Goal: Information Seeking & Learning: Learn about a topic

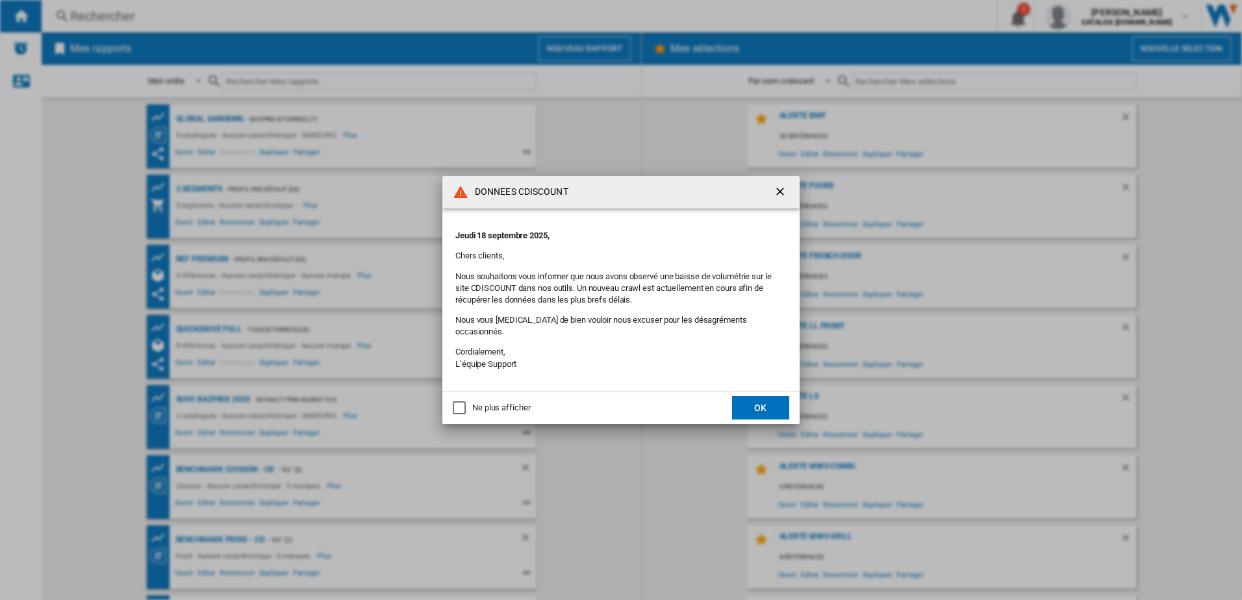
click at [764, 402] on button "OK" at bounding box center [760, 407] width 57 height 23
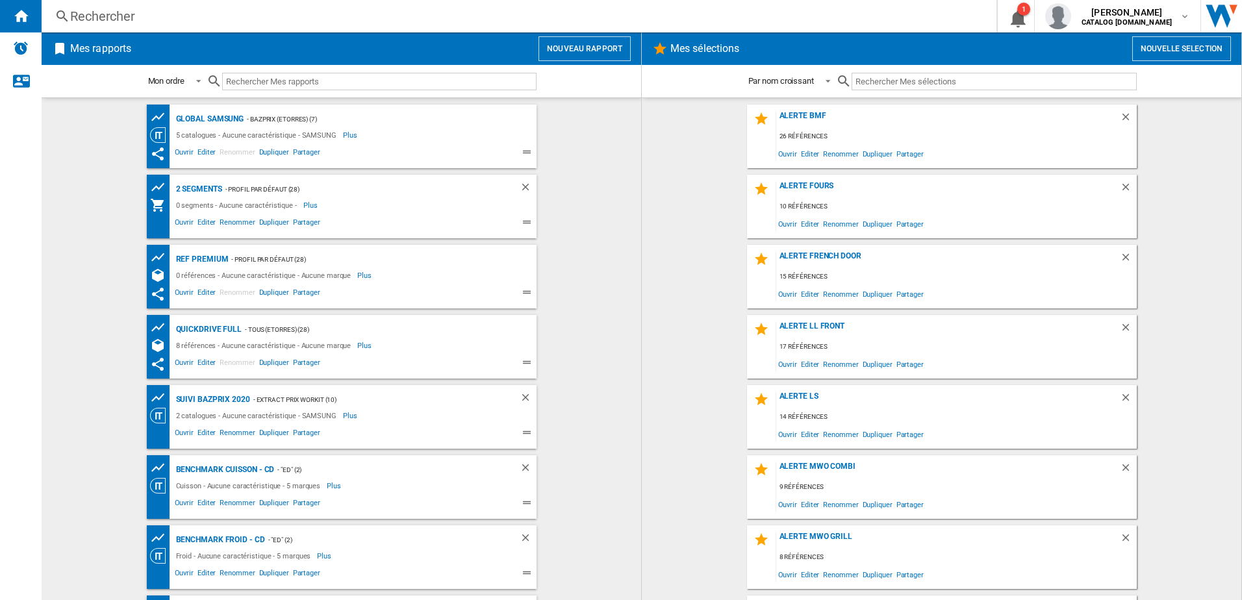
click at [308, 12] on div "Rechercher" at bounding box center [516, 16] width 893 height 18
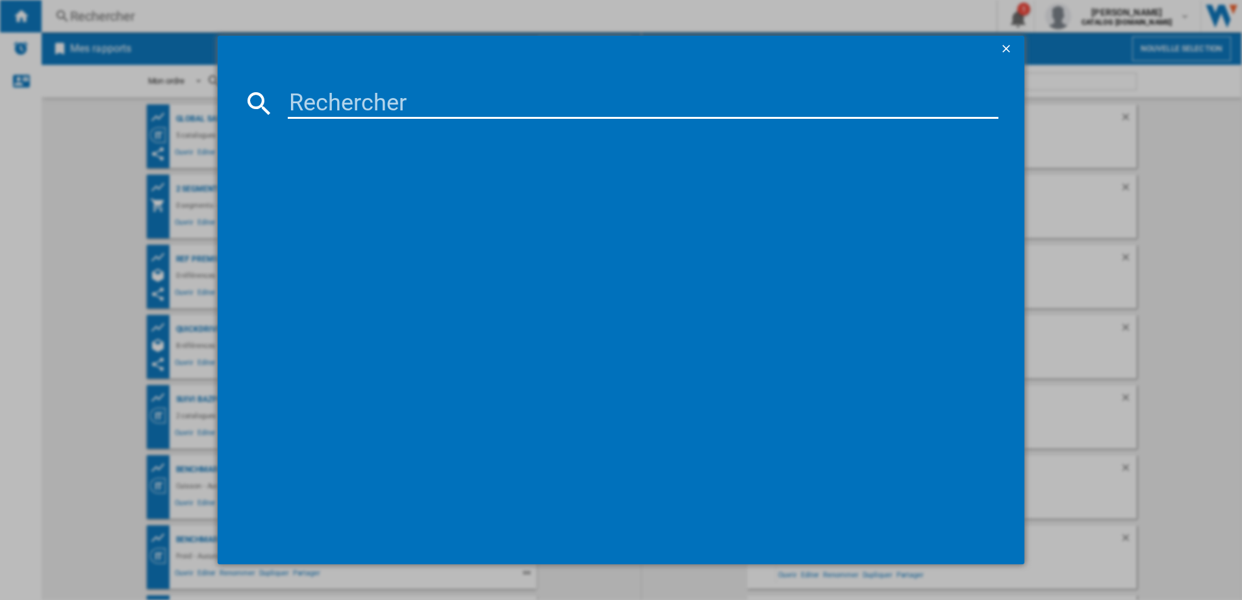
click at [406, 103] on input at bounding box center [643, 103] width 711 height 31
click at [398, 265] on div at bounding box center [622, 331] width 756 height 413
click at [363, 100] on input at bounding box center [643, 103] width 711 height 31
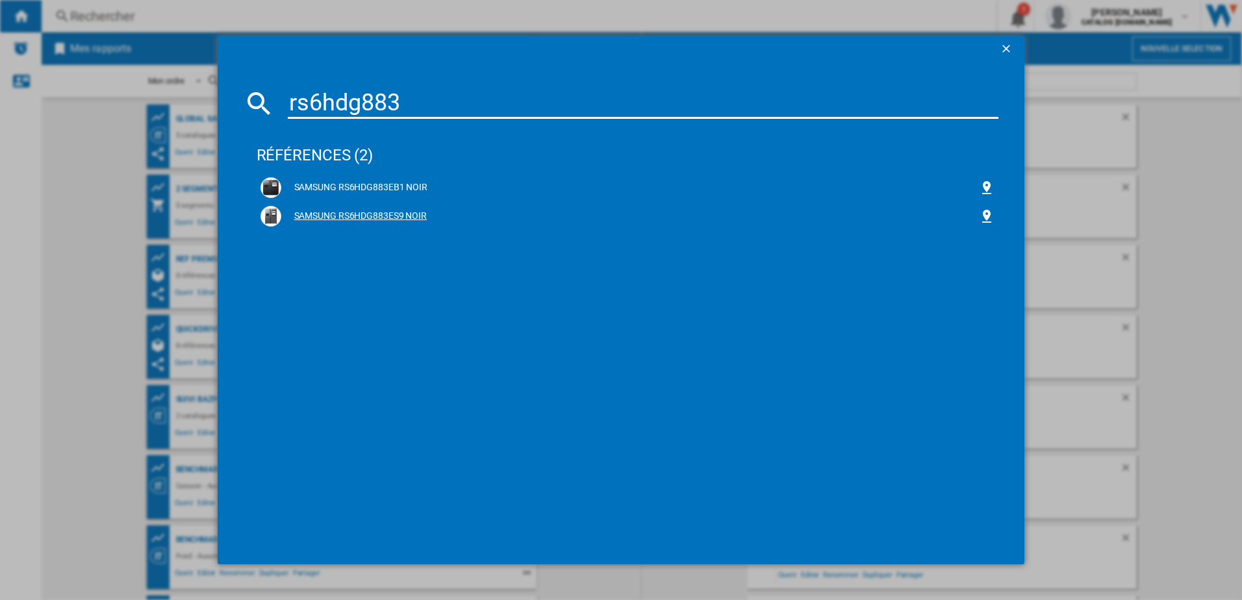
type input "rs6hdg883"
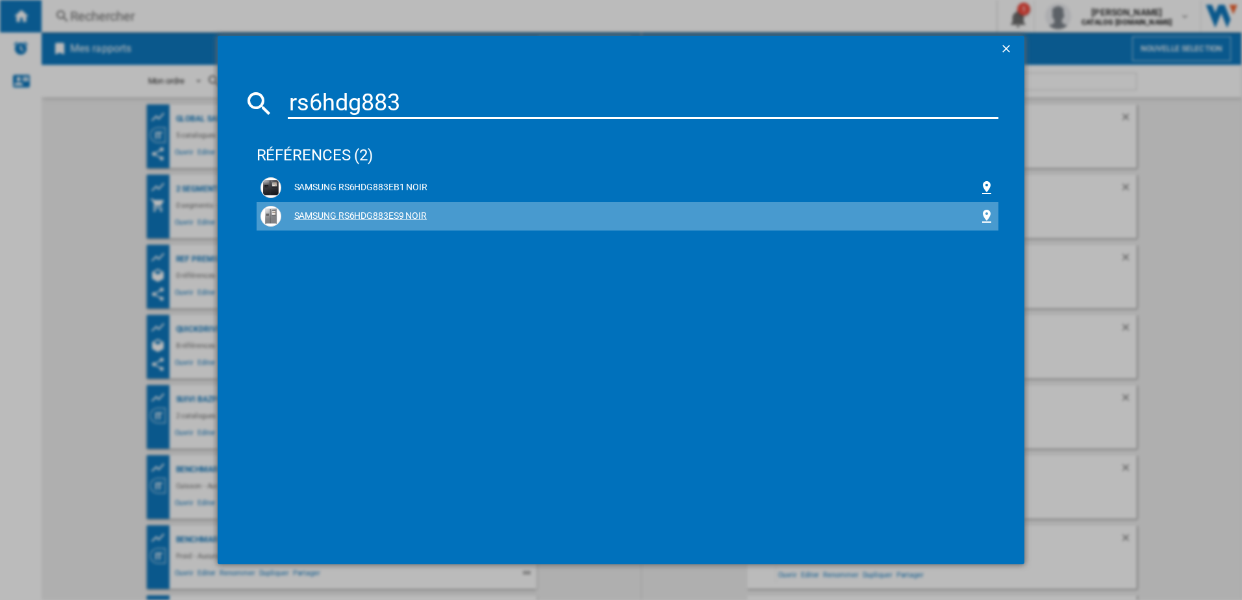
click at [368, 216] on div "SAMSUNG RS6HDG883ES9 NOIR" at bounding box center [630, 216] width 698 height 13
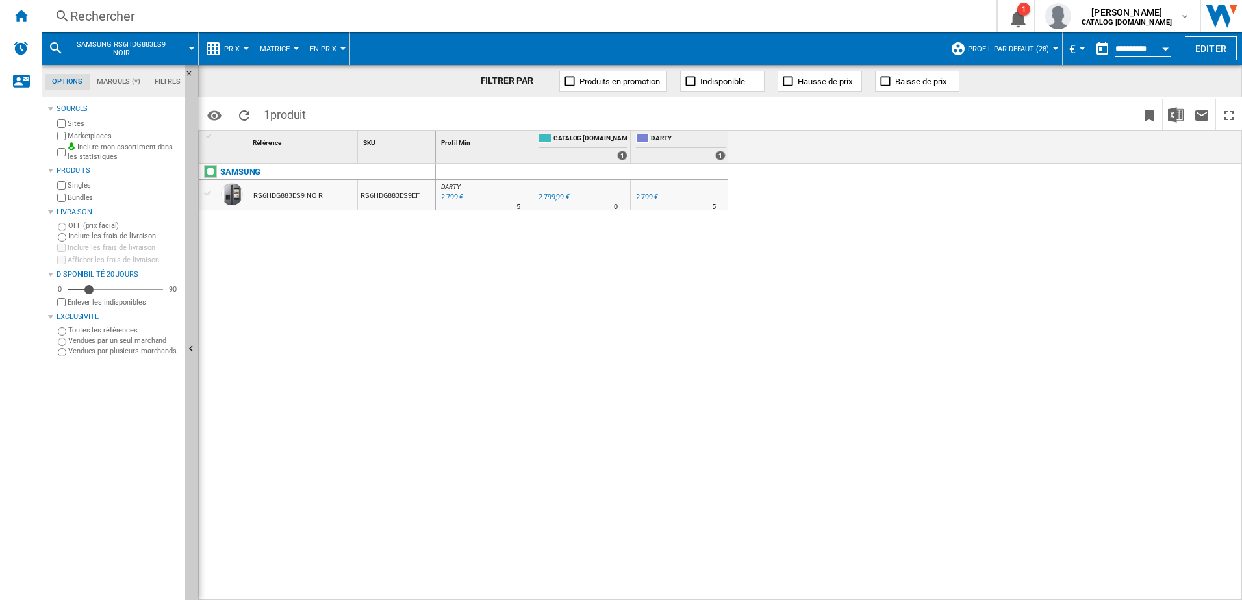
click at [229, 53] on span "Prix" at bounding box center [232, 49] width 16 height 8
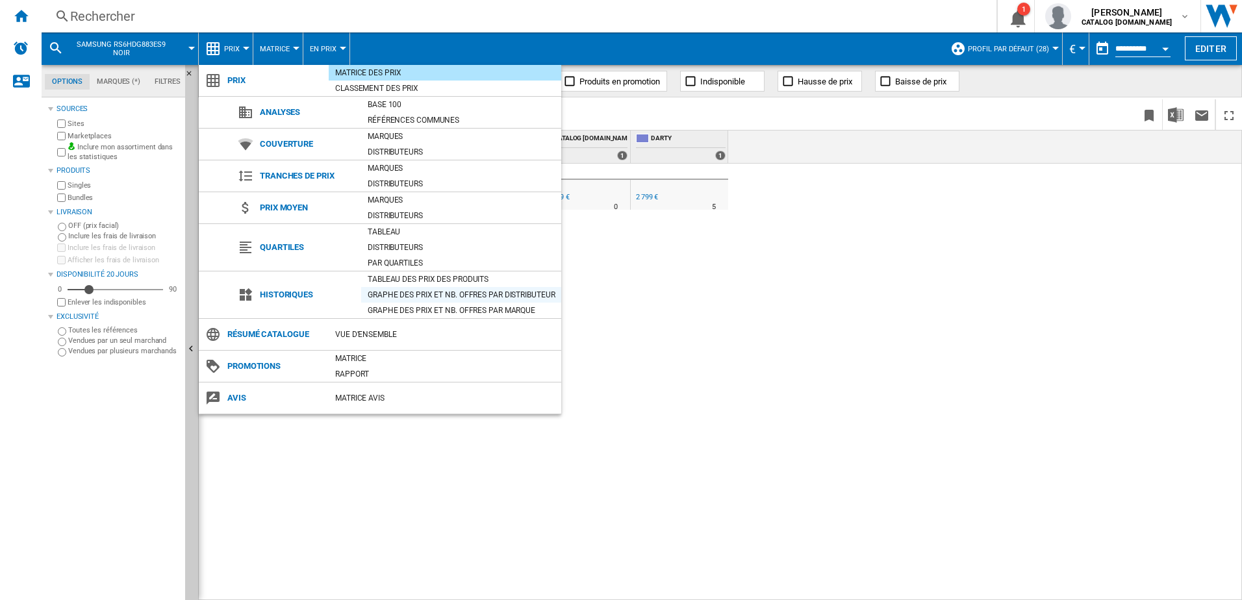
click at [448, 293] on div "Graphe des prix et nb. offres par distributeur" at bounding box center [461, 294] width 200 height 13
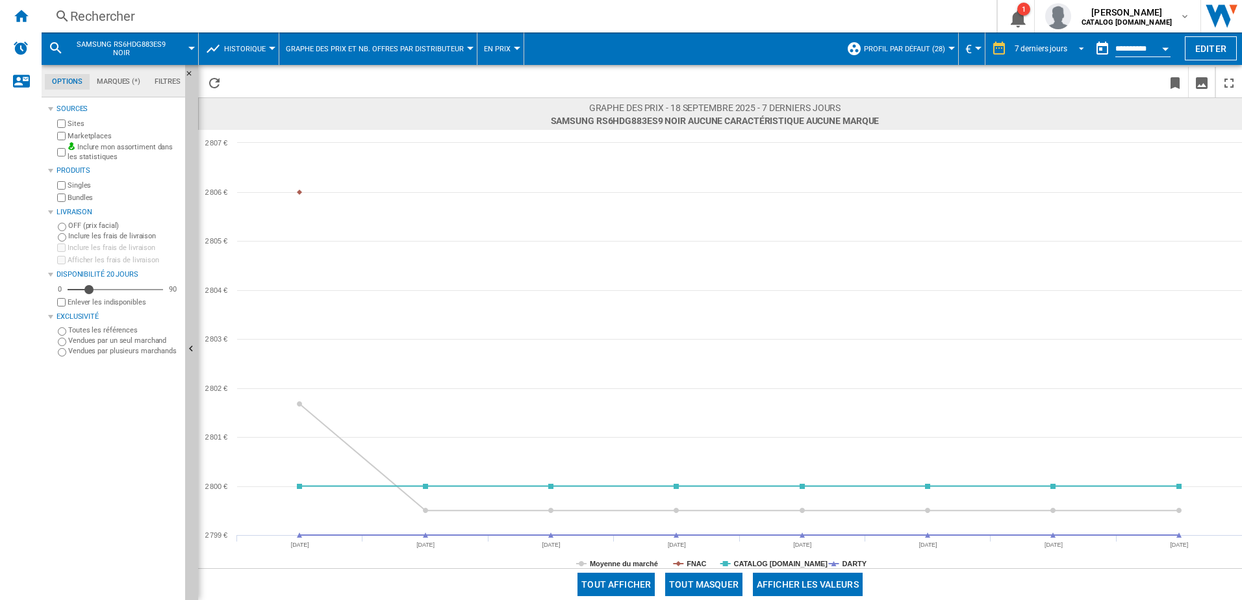
click at [1056, 48] on div "7 derniers jours" at bounding box center [1041, 48] width 53 height 9
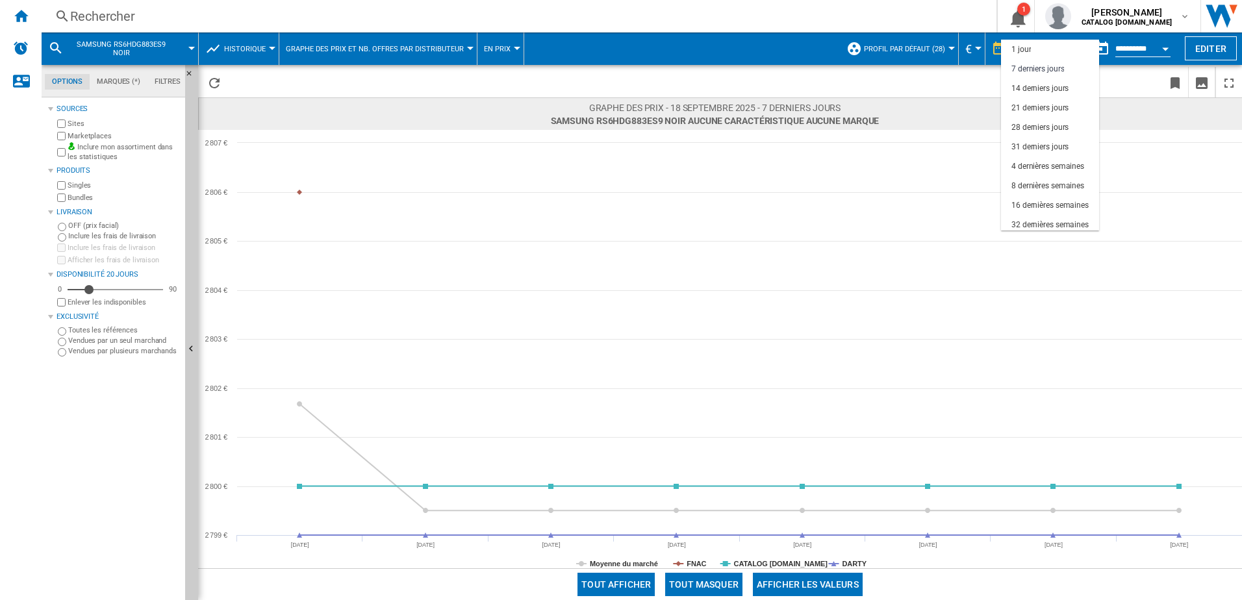
scroll to position [19, 0]
click at [1030, 218] on md-option "3 derniers mois" at bounding box center [1050, 224] width 98 height 19
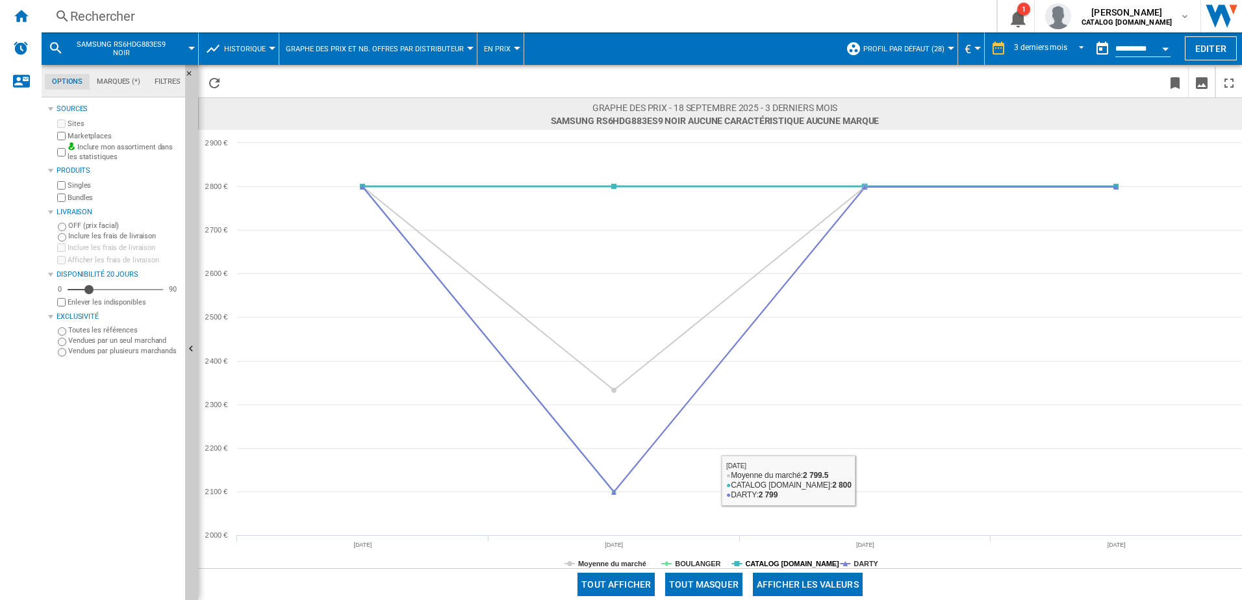
click at [789, 567] on tspan "CATALOG [DOMAIN_NAME]" at bounding box center [792, 564] width 94 height 8
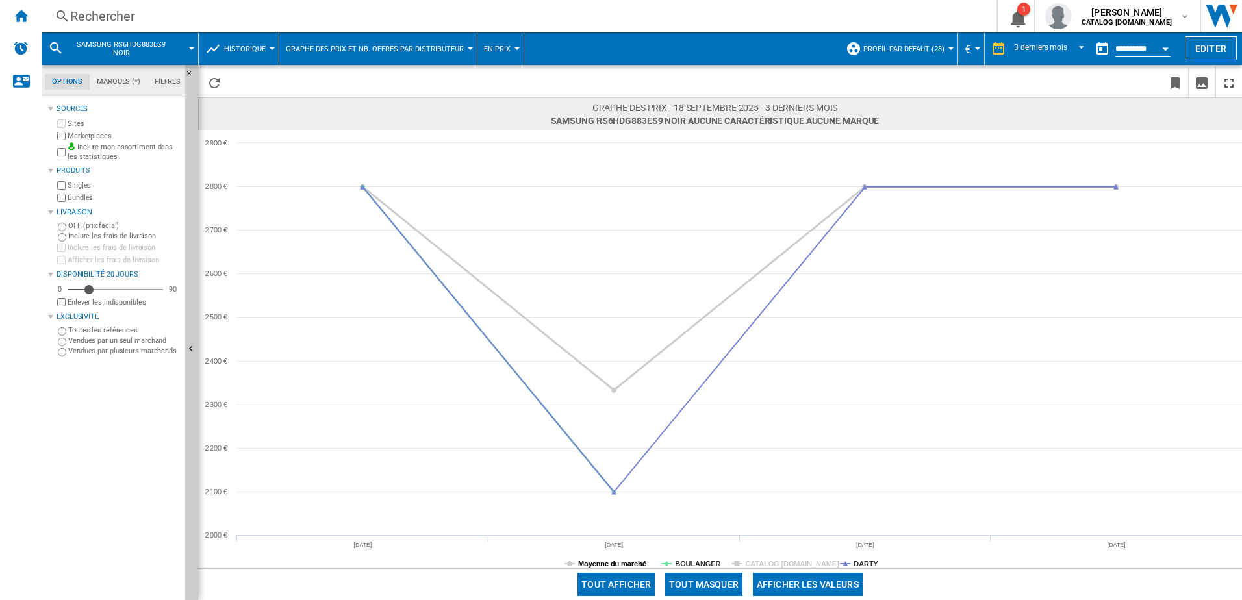
click at [600, 564] on tspan "Moyenne du marché" at bounding box center [612, 564] width 68 height 8
click at [1156, 50] on button "Open calendar" at bounding box center [1165, 46] width 23 height 23
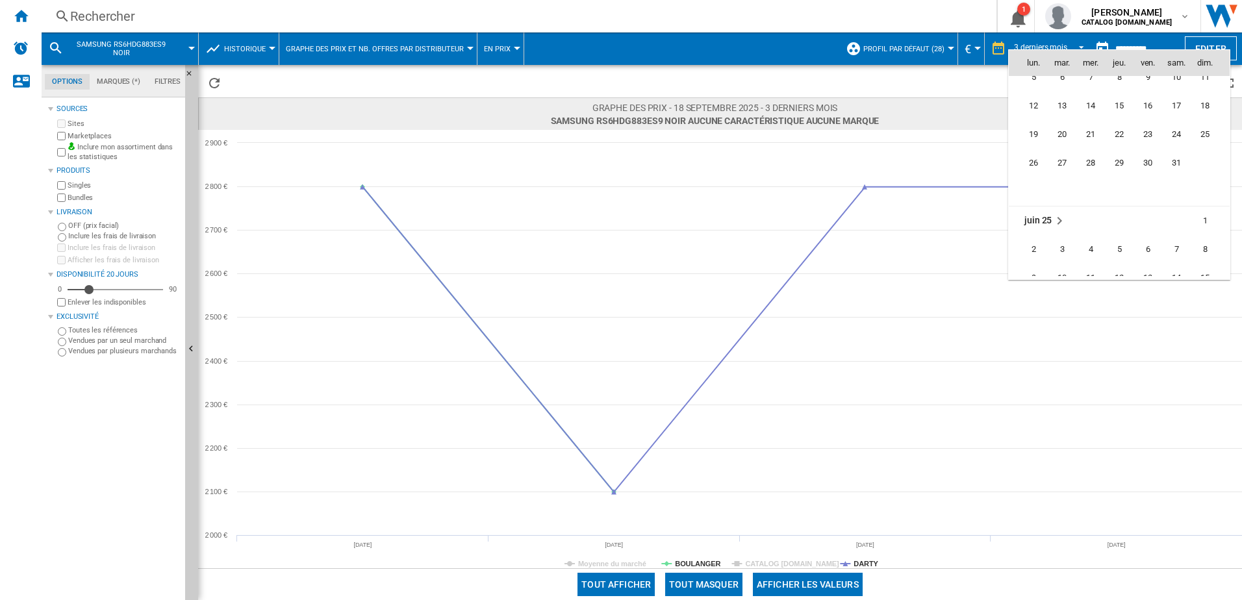
scroll to position [5548, 0]
click at [1178, 168] on span "31" at bounding box center [1177, 166] width 26 height 26
type input "**********"
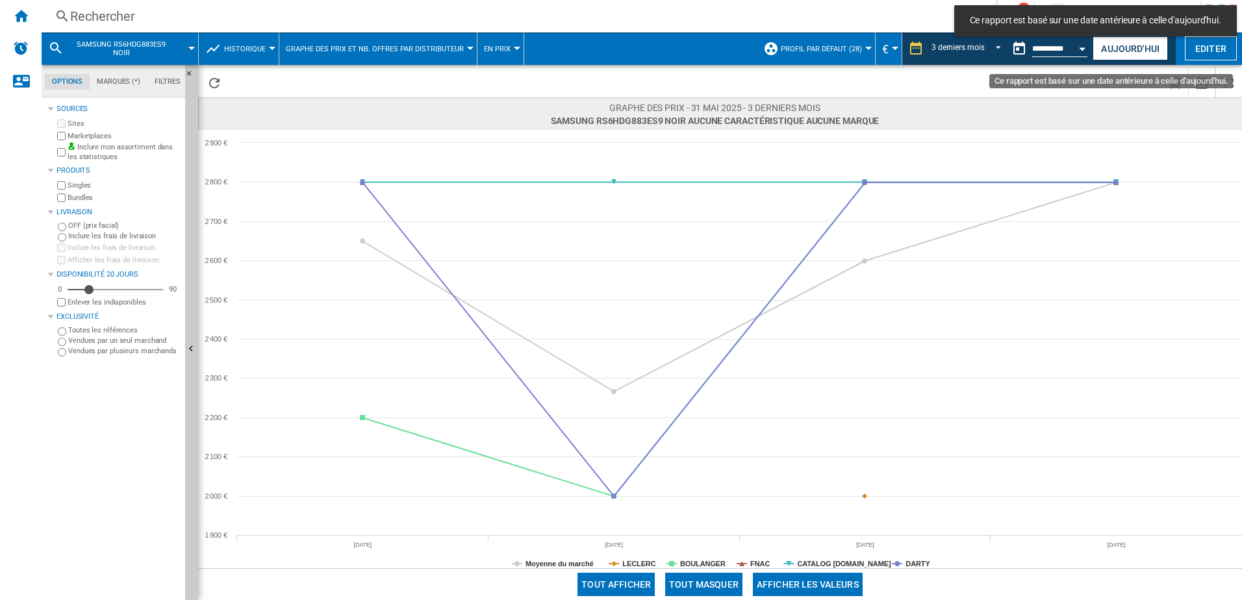
click at [1007, 51] on button "Ce rapport est basé sur une date antérieure à celle d'aujourd'hui." at bounding box center [1019, 49] width 26 height 26
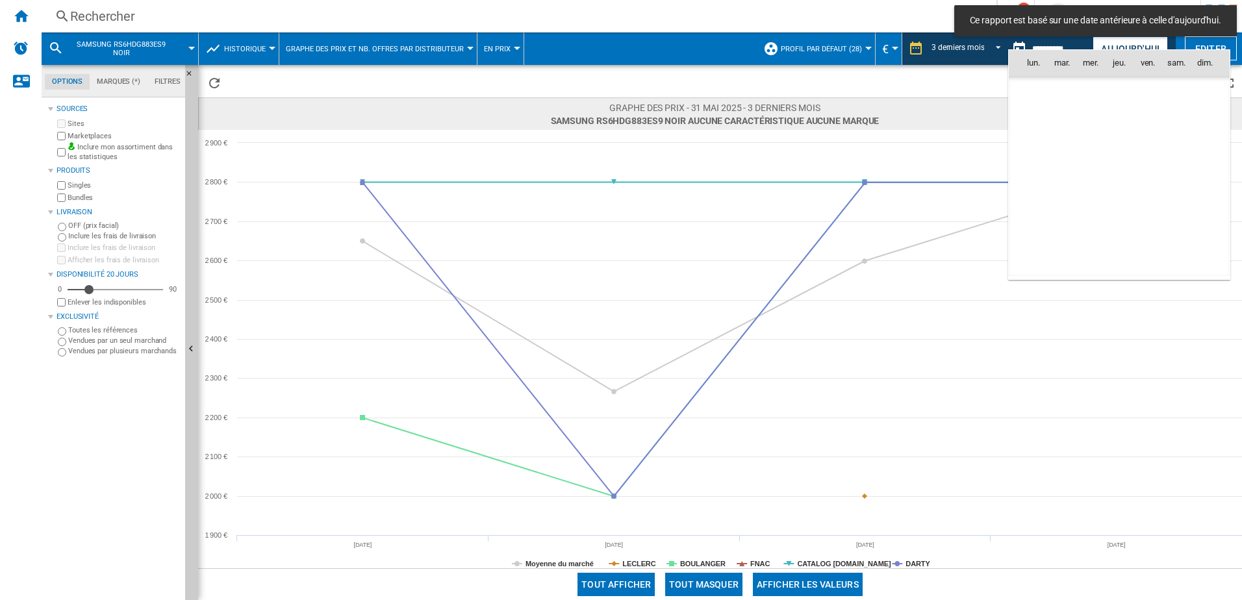
scroll to position [5509, 0]
click at [992, 46] on div at bounding box center [621, 300] width 1242 height 600
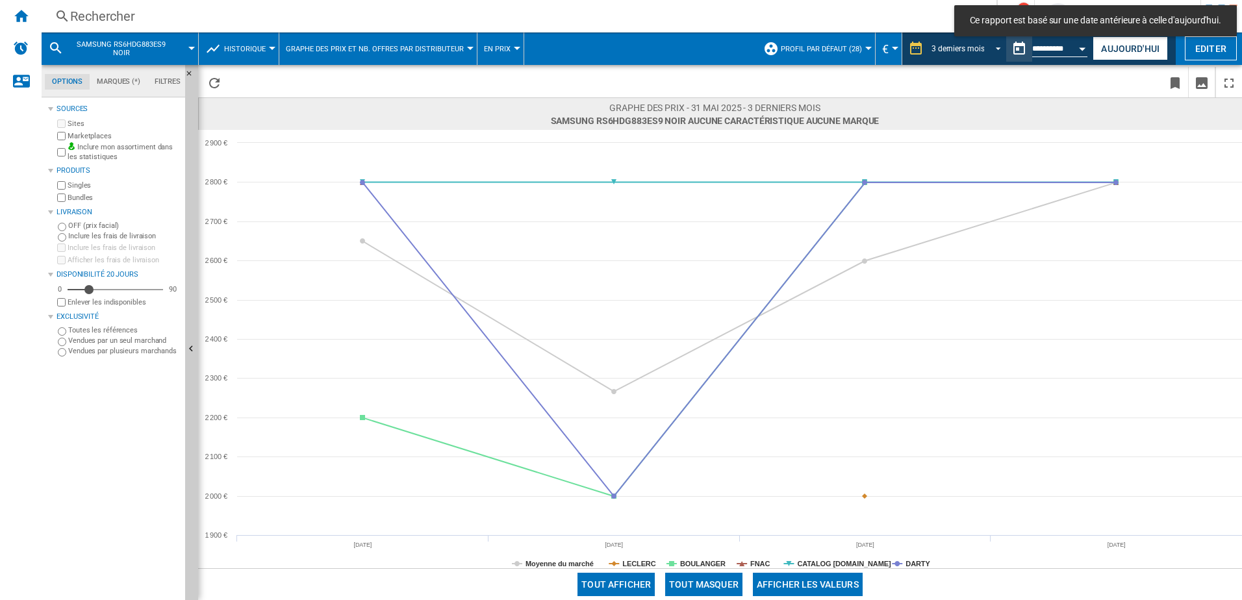
click at [992, 46] on span "REPORTS.WIZARD.STEPS.REPORT.STEPS.REPORT_OPTIONS.PERIOD: 3 derniers mois" at bounding box center [995, 48] width 16 height 12
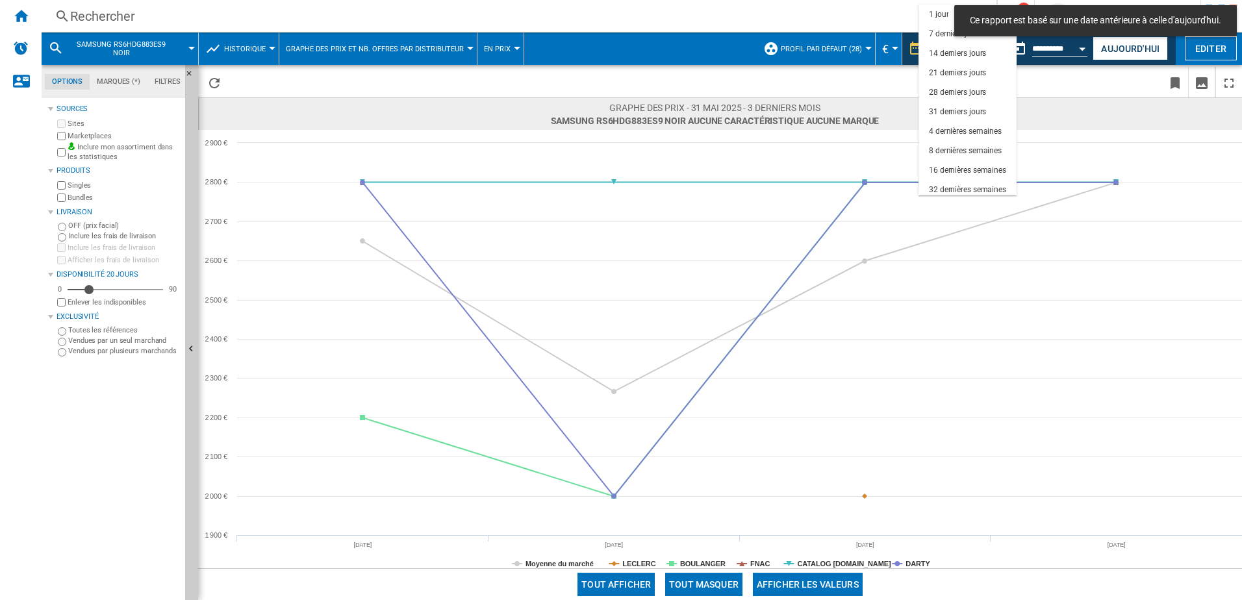
scroll to position [82, 0]
click at [967, 164] on div "12 derniers mois" at bounding box center [957, 166] width 57 height 11
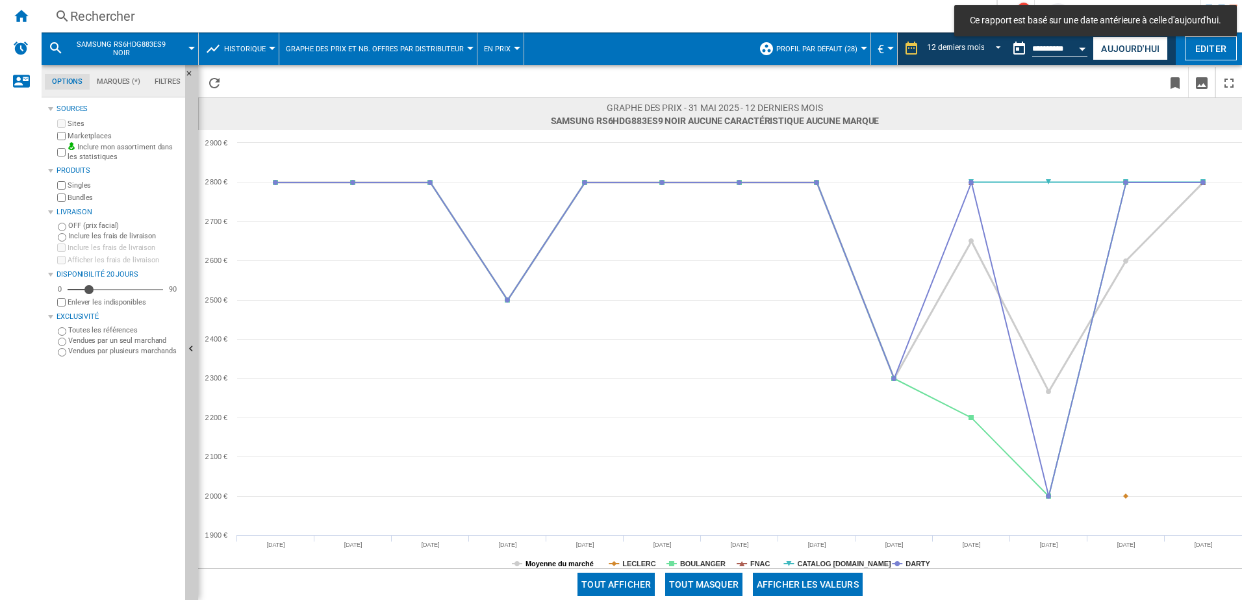
click at [556, 563] on tspan "Moyenne du marché" at bounding box center [560, 564] width 68 height 8
click at [838, 563] on tspan "CATALOG [DOMAIN_NAME]" at bounding box center [844, 564] width 94 height 8
